Goal: Check status: Check status

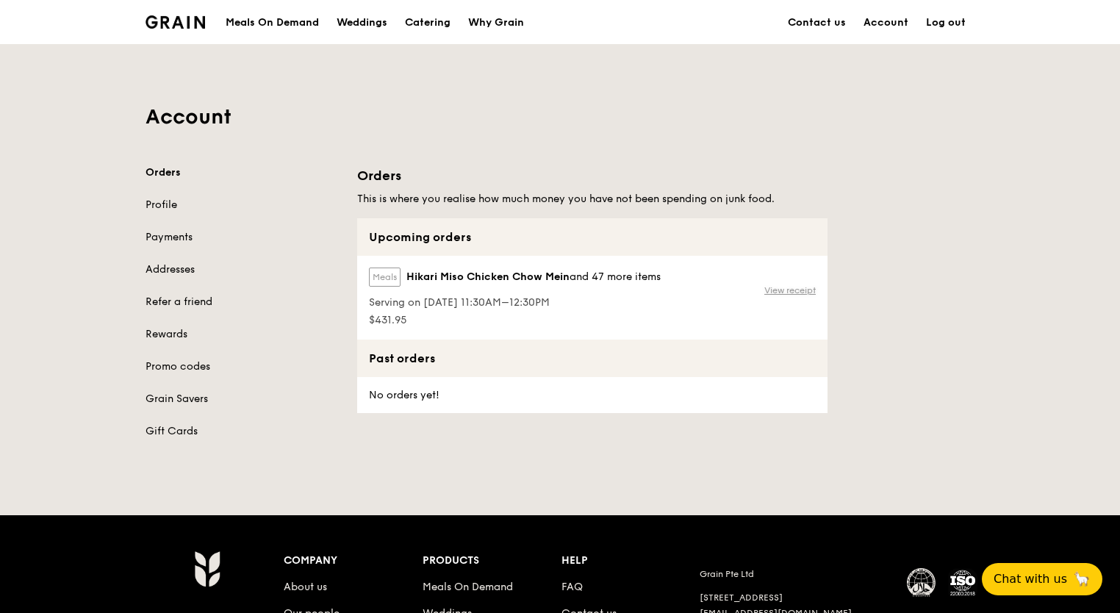
click at [795, 290] on link "View receipt" at bounding box center [789, 290] width 51 height 12
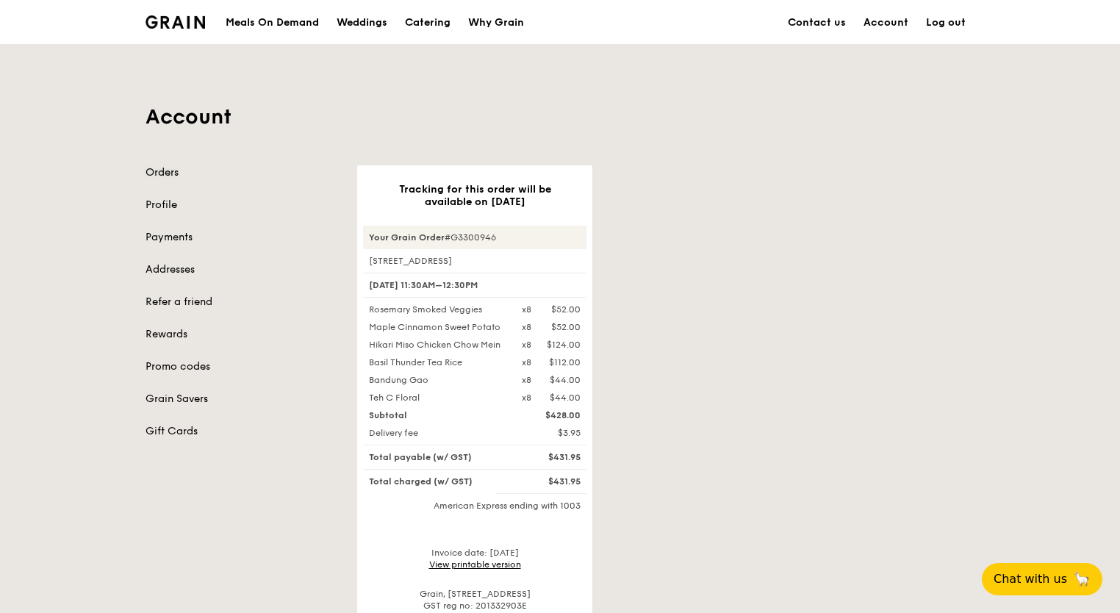
click at [176, 175] on link "Orders" at bounding box center [243, 172] width 194 height 15
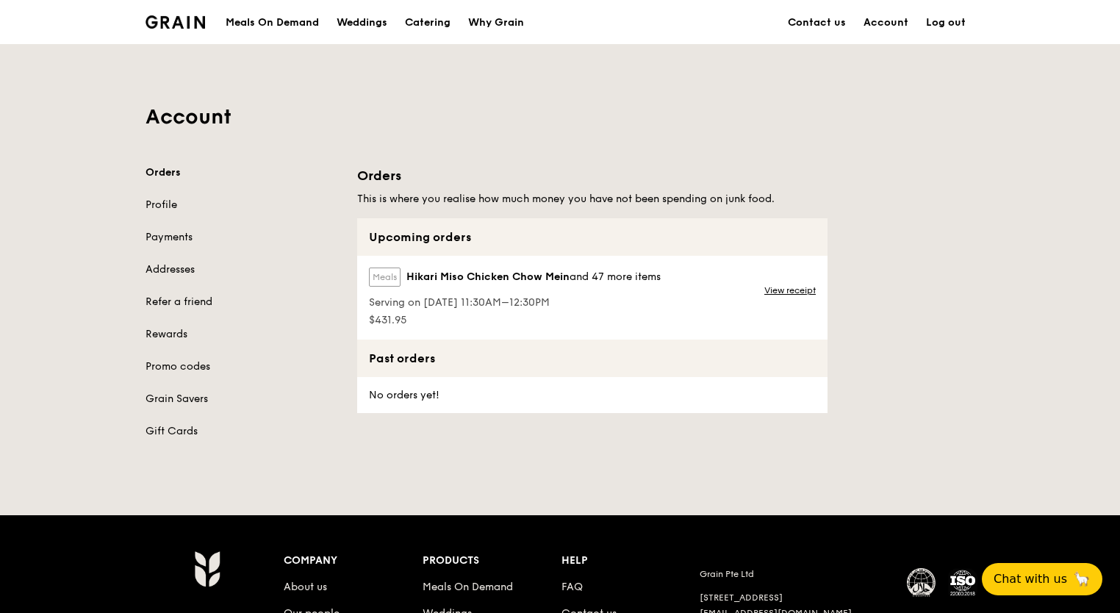
click at [447, 392] on div "No orders yet!" at bounding box center [402, 395] width 91 height 36
click at [1022, 570] on span "Chat with us" at bounding box center [1030, 579] width 77 height 18
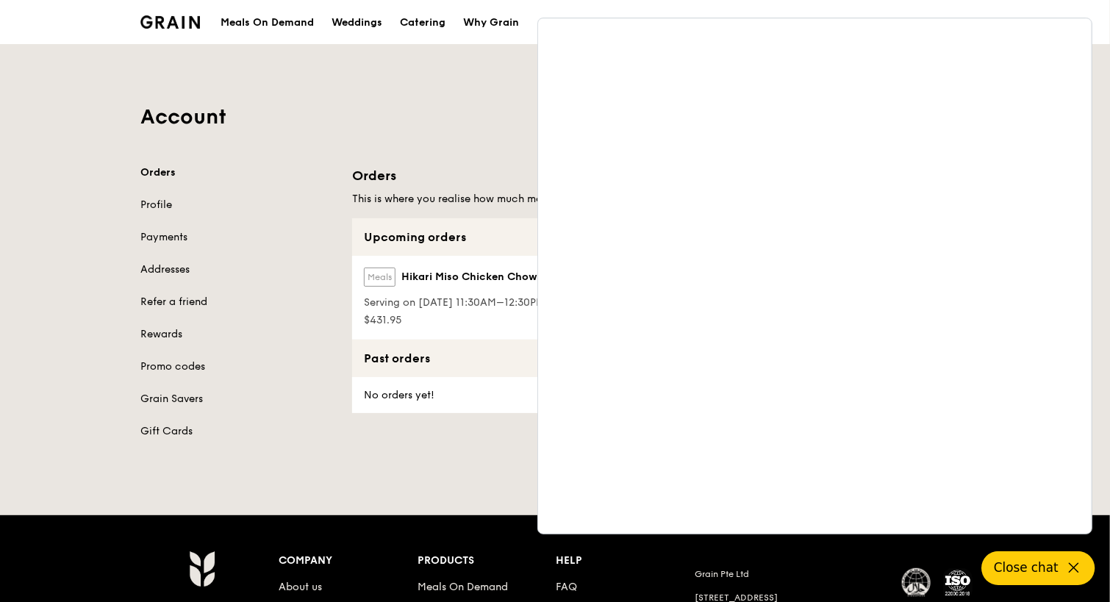
click at [460, 476] on div "Grain logo Meals On Demand Weddings Catering Why Grain Contact us Account Log o…" at bounding box center [555, 422] width 1110 height 845
click at [367, 465] on div "Grain logo Meals On Demand Weddings Catering Why Grain Contact us Account Log o…" at bounding box center [555, 422] width 1110 height 845
click at [480, 500] on div "Grain logo Meals On Demand Weddings Catering Why Grain Contact us Account Log o…" at bounding box center [555, 422] width 1110 height 845
click at [1078, 568] on icon at bounding box center [1074, 568] width 18 height 18
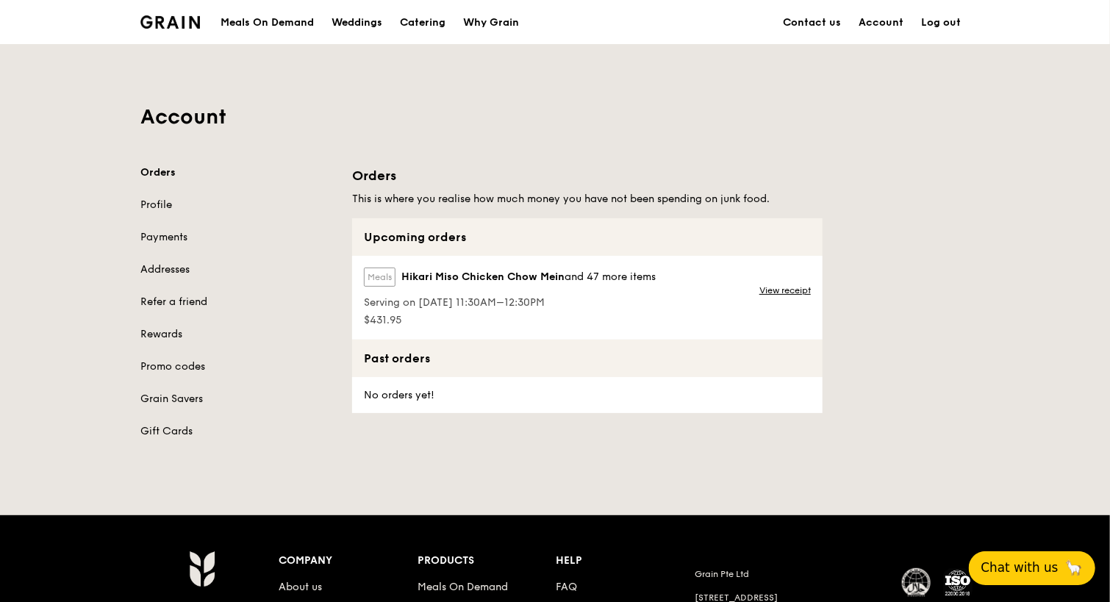
click at [853, 471] on div "Grain logo Meals On Demand Weddings Catering Why Grain Contact us Account Log o…" at bounding box center [555, 422] width 1110 height 845
click at [771, 292] on link "View receipt" at bounding box center [784, 290] width 51 height 12
